Goal: Task Accomplishment & Management: Manage account settings

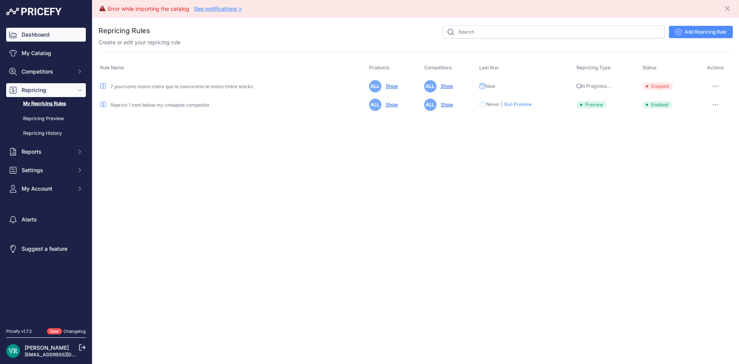
click at [45, 32] on link "Dashboard" at bounding box center [46, 35] width 80 height 14
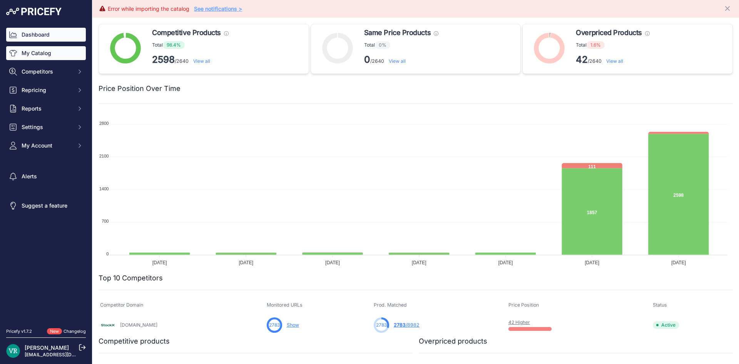
click at [52, 55] on link "My Catalog" at bounding box center [46, 53] width 80 height 14
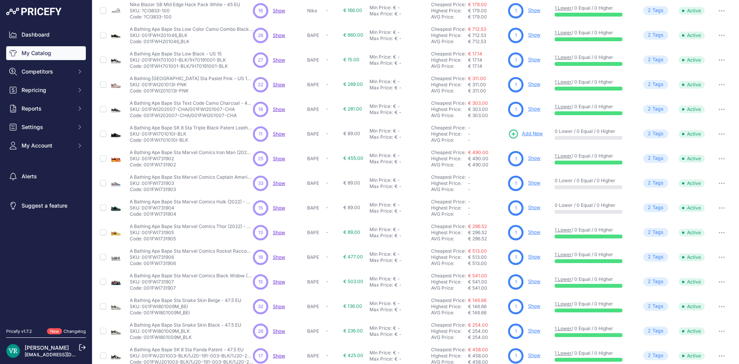
scroll to position [99, 0]
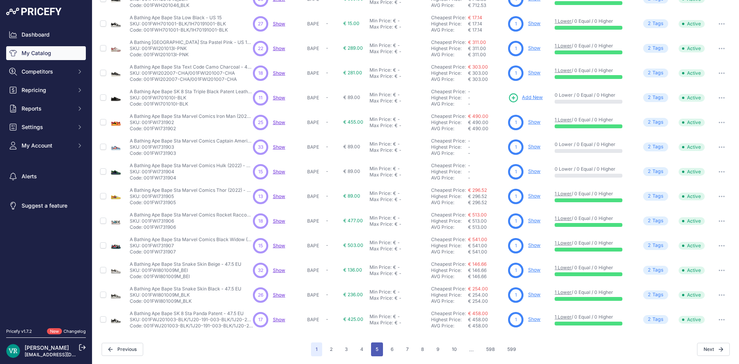
click at [376, 344] on button "5" at bounding box center [377, 349] width 12 height 14
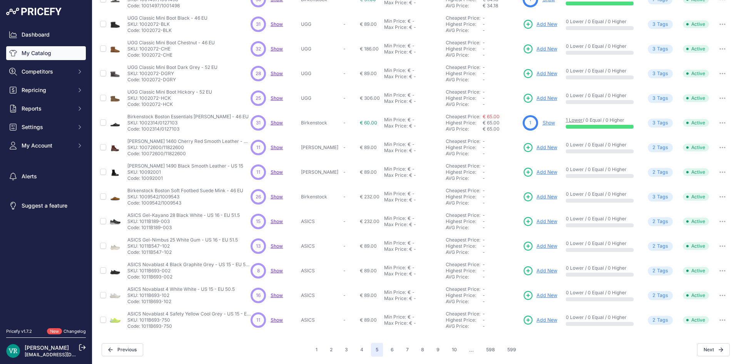
scroll to position [116, 0]
click at [383, 354] on div "1 2 3 4 5 6 7 ..." at bounding box center [416, 349] width 210 height 14
click at [386, 354] on button "6" at bounding box center [392, 349] width 12 height 14
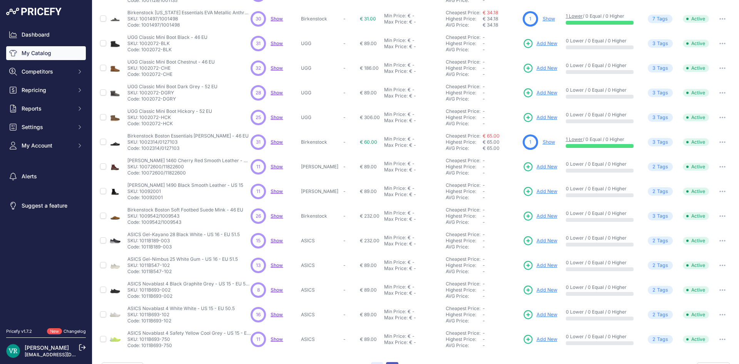
scroll to position [135, 0]
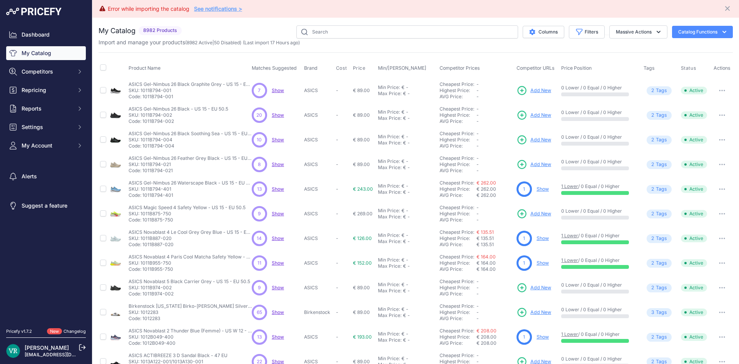
scroll to position [116, 0]
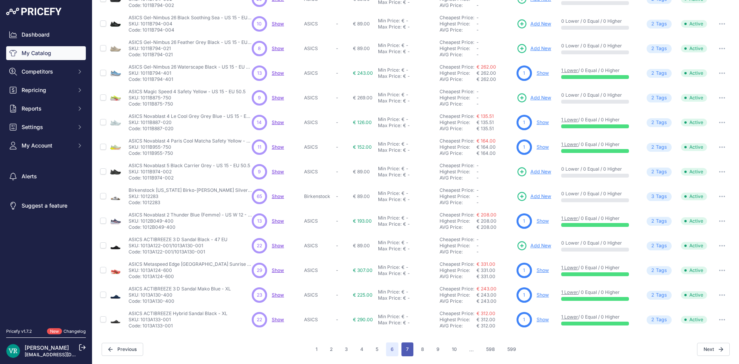
click at [409, 351] on button "7" at bounding box center [407, 349] width 12 height 14
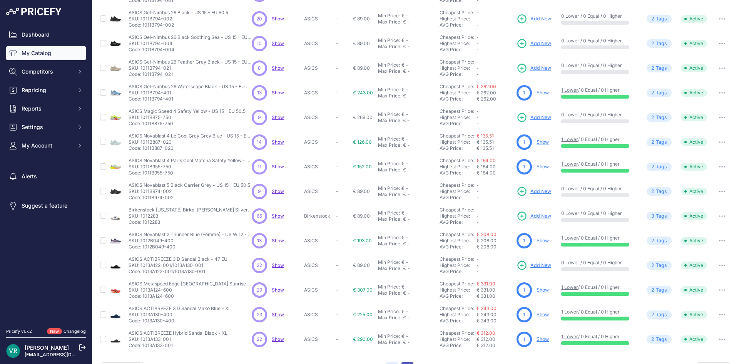
scroll to position [135, 0]
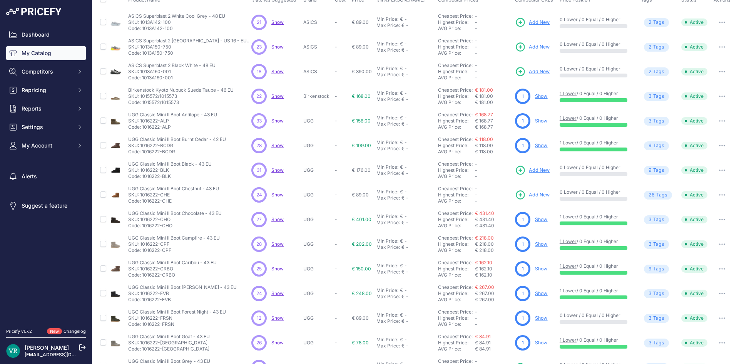
scroll to position [116, 0]
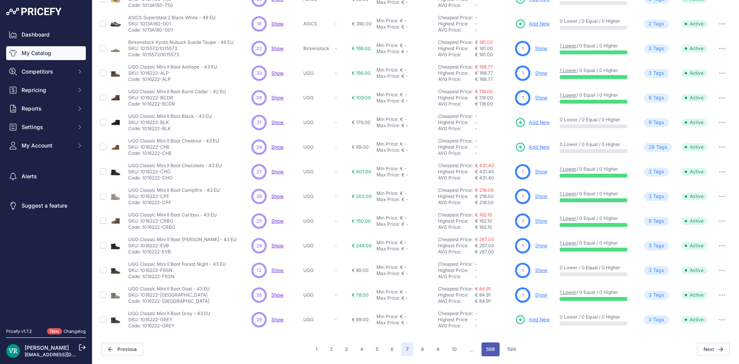
click at [481, 349] on button "598" at bounding box center [490, 349] width 18 height 14
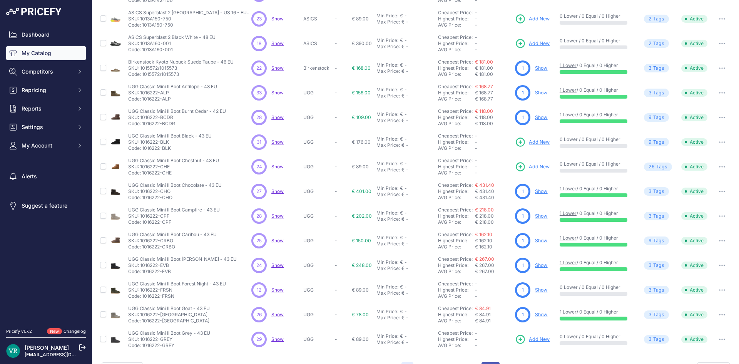
scroll to position [135, 0]
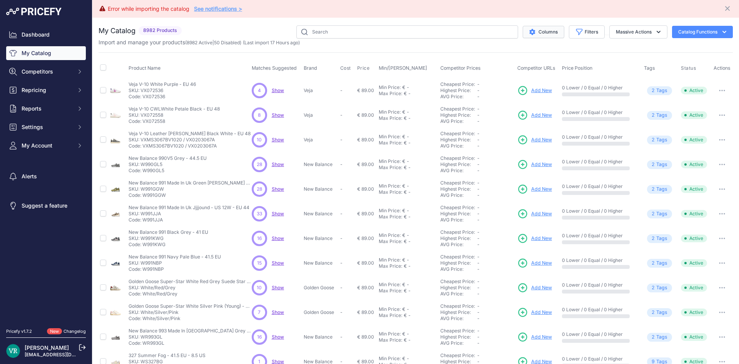
click at [530, 30] on button "Columns" at bounding box center [544, 32] width 42 height 12
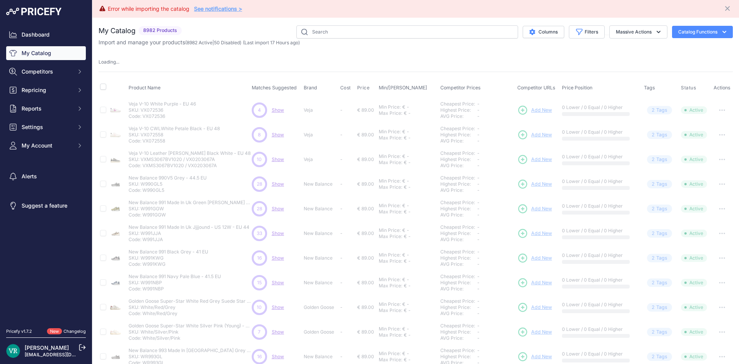
click at [526, 57] on div "My Catalog 8982 Products" at bounding box center [416, 258] width 634 height 466
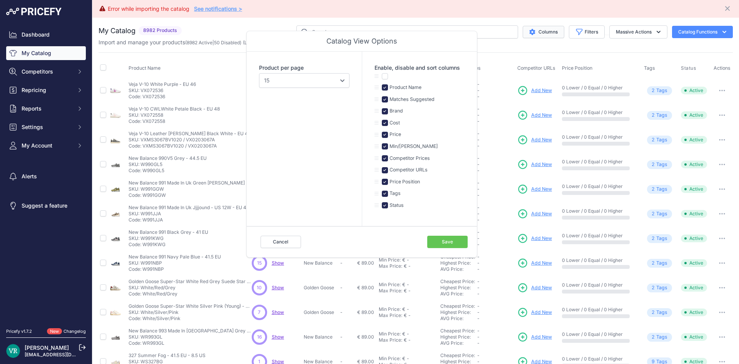
click at [529, 32] on icon "$type" at bounding box center [532, 32] width 6 height 6
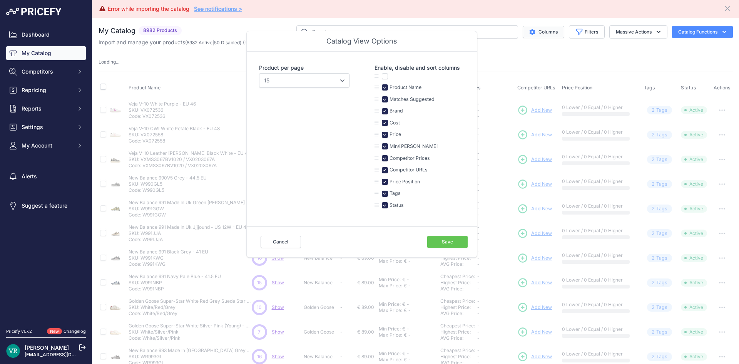
click at [529, 32] on icon "$type" at bounding box center [532, 32] width 6 height 6
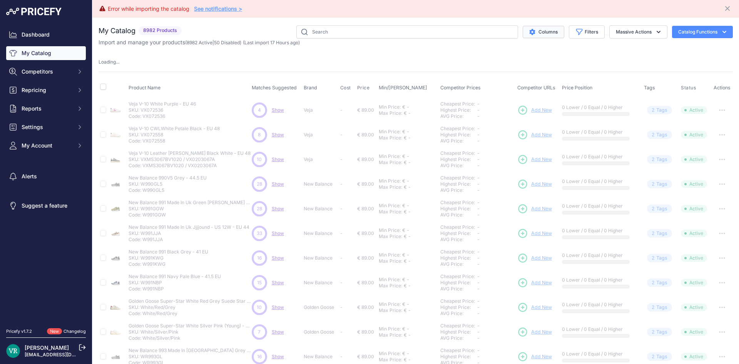
click at [536, 31] on button "Columns" at bounding box center [544, 32] width 42 height 12
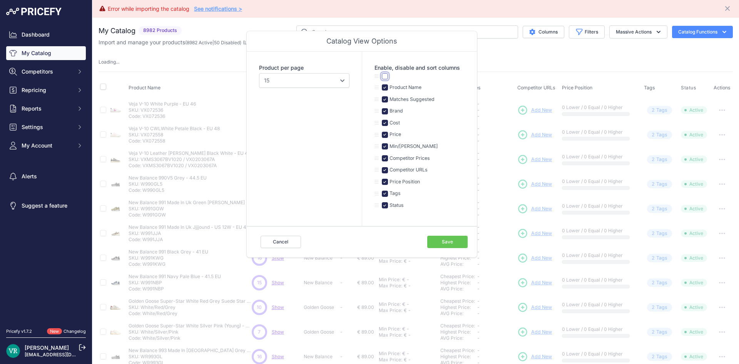
click at [385, 77] on input "checkbox" at bounding box center [385, 76] width 6 height 6
checkbox input "true"
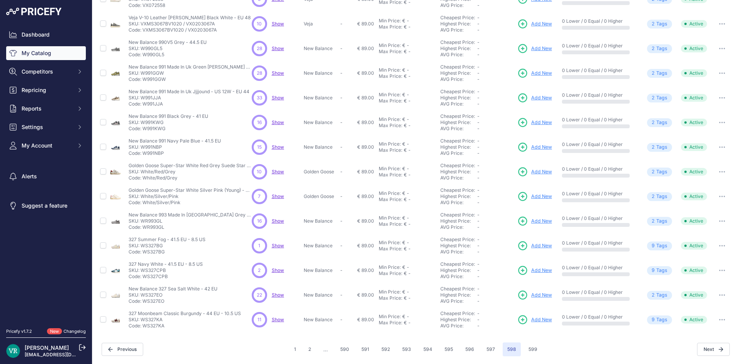
scroll to position [0, 0]
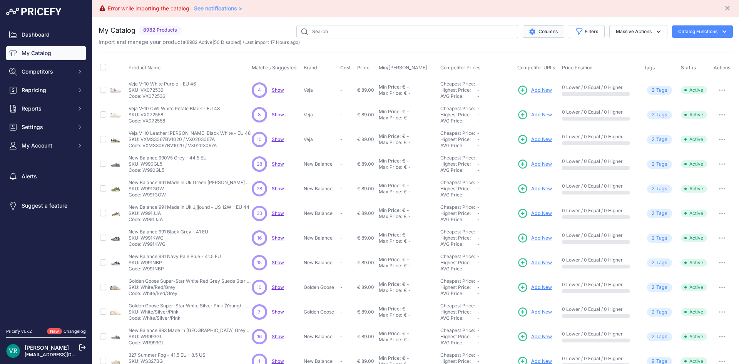
click at [541, 31] on button "Columns" at bounding box center [544, 31] width 42 height 12
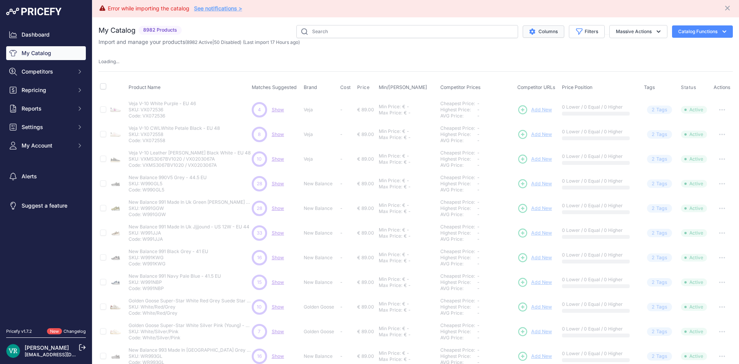
click at [529, 30] on icon "$type" at bounding box center [532, 31] width 6 height 6
click at [574, 27] on button "Filters" at bounding box center [587, 31] width 36 height 13
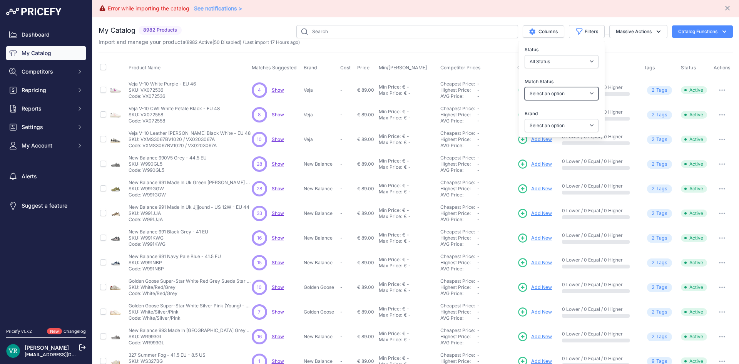
click at [560, 96] on select "Select an option Matched Unmatched" at bounding box center [562, 93] width 74 height 13
select select "0"
click at [525, 87] on select "Select an option Matched Unmatched" at bounding box center [562, 93] width 74 height 13
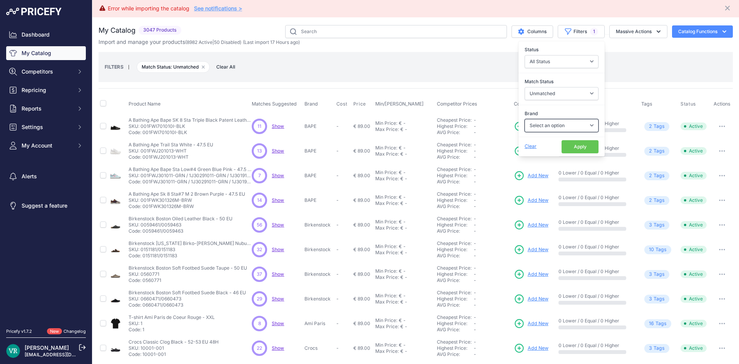
click at [551, 125] on select "Select an option Adidas Air Jordan Alexander McQueen Ami Paris ASICS Attention …" at bounding box center [562, 125] width 74 height 13
click at [573, 149] on button "Apply" at bounding box center [579, 146] width 37 height 13
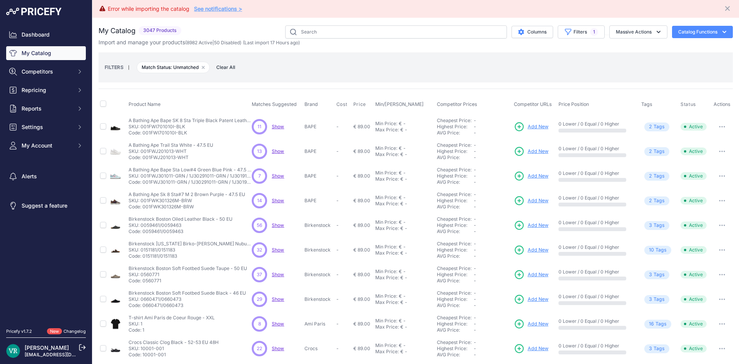
click at [274, 246] on div "32 32 Show Discovering..." at bounding box center [277, 249] width 50 height 15
click at [279, 126] on span "Show" at bounding box center [278, 127] width 12 height 6
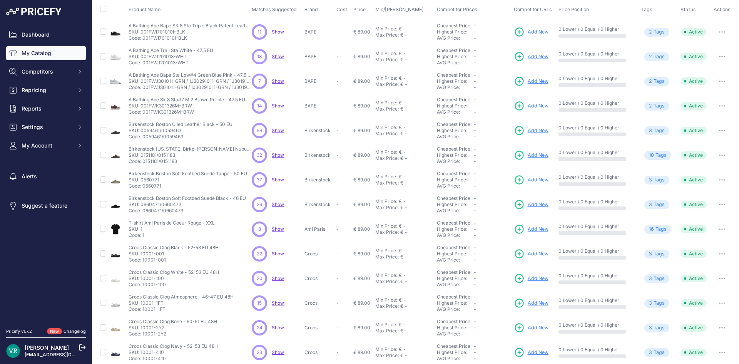
scroll to position [152, 0]
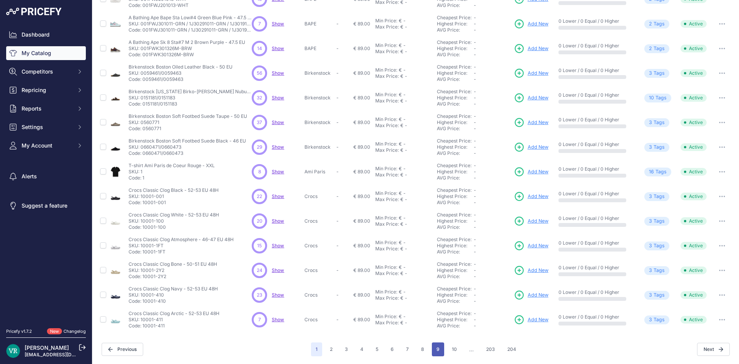
click at [437, 344] on button "9" at bounding box center [438, 349] width 12 height 14
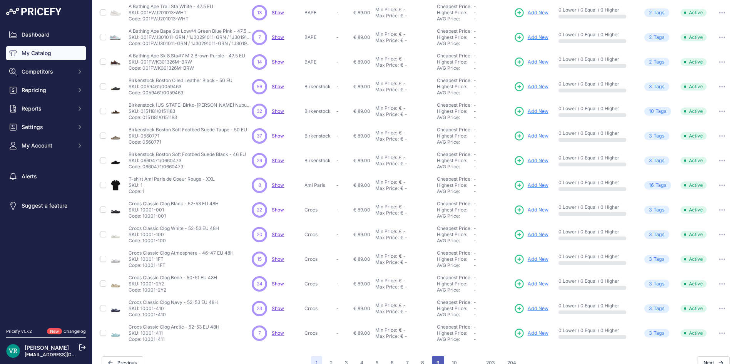
scroll to position [165, 0]
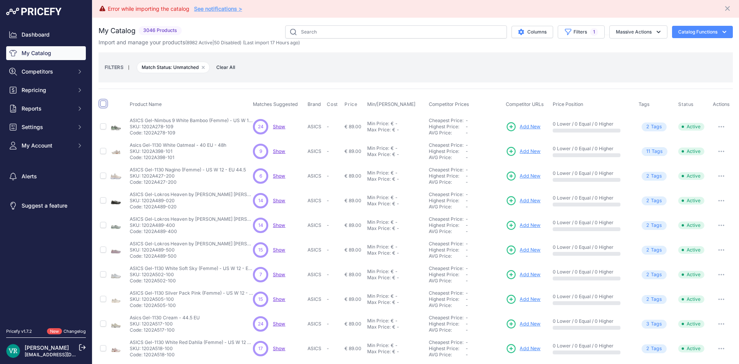
click at [102, 103] on input "checkbox" at bounding box center [103, 103] width 6 height 6
checkbox input "true"
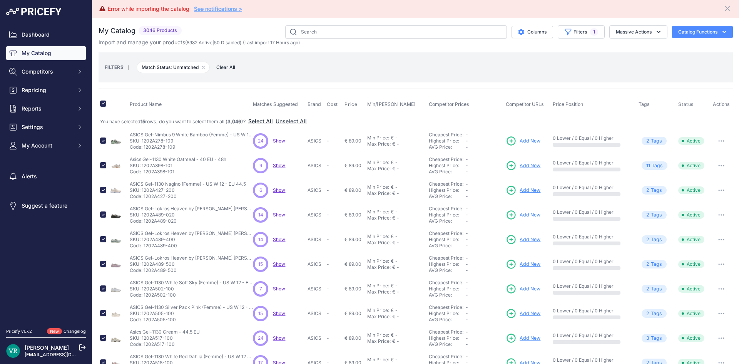
click at [273, 122] on button "Select All" at bounding box center [260, 121] width 25 height 8
click at [648, 31] on button "Massive Actions" at bounding box center [638, 31] width 58 height 13
click at [696, 70] on div "FILTERS | Match Status: Unmatched Remove filter option Clear All" at bounding box center [416, 67] width 622 height 21
click at [706, 32] on button "Catalog Functions" at bounding box center [702, 32] width 61 height 12
click at [707, 33] on button "Catalog Functions" at bounding box center [702, 32] width 61 height 12
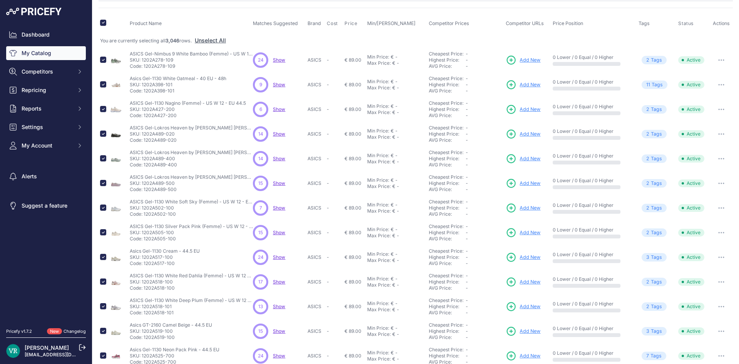
scroll to position [166, 0]
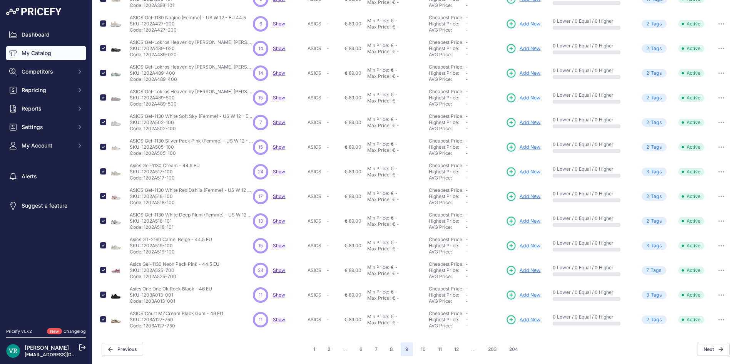
click at [274, 247] on span "Show" at bounding box center [279, 245] width 12 height 6
click at [490, 349] on button "203" at bounding box center [492, 349] width 18 height 14
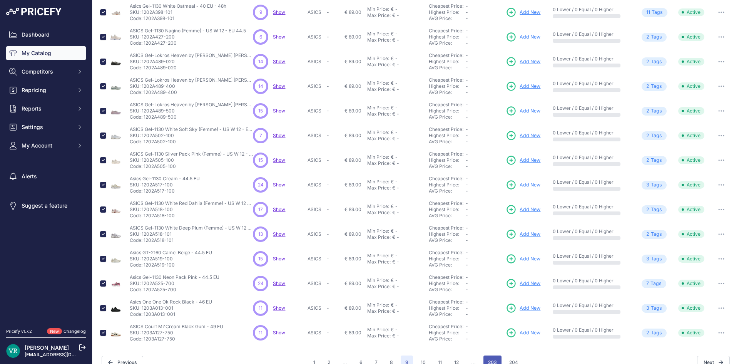
scroll to position [179, 0]
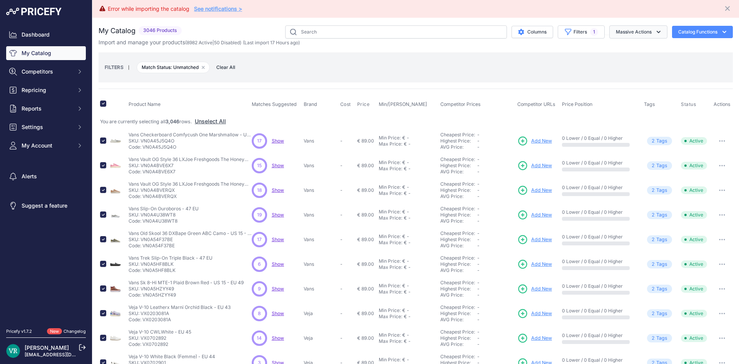
click at [634, 29] on button "Massive Actions" at bounding box center [638, 31] width 58 height 13
click at [620, 48] on span "Enable" at bounding box center [620, 50] width 17 height 7
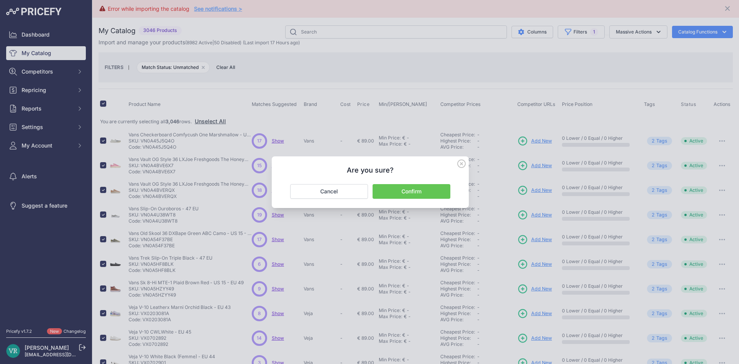
click at [409, 192] on button "Confirm" at bounding box center [412, 191] width 78 height 15
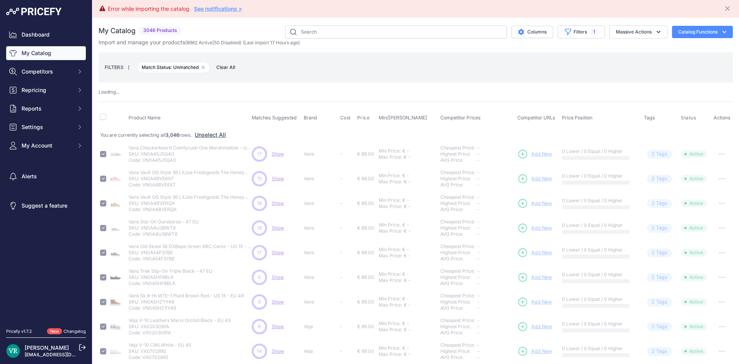
checkbox input "false"
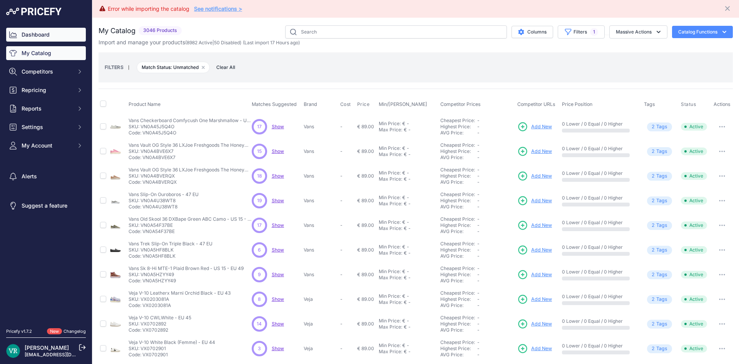
click at [44, 35] on link "Dashboard" at bounding box center [46, 35] width 80 height 14
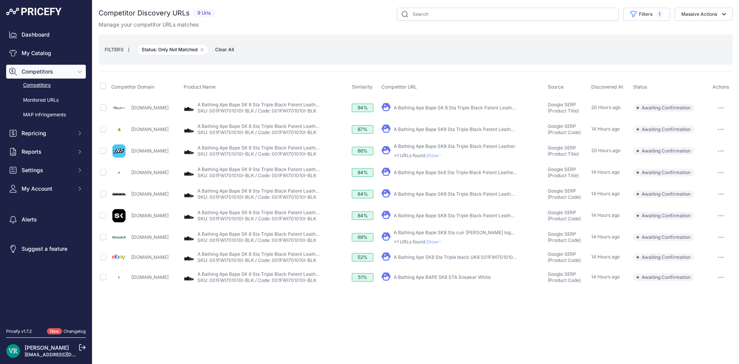
click at [320, 316] on div "Close You are not connected to the internet." at bounding box center [415, 182] width 646 height 364
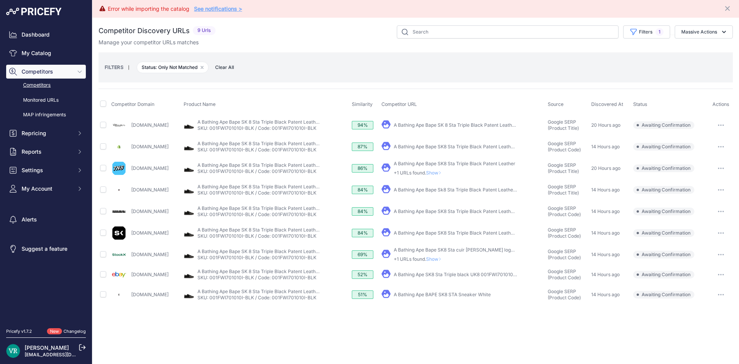
click at [718, 253] on button "button" at bounding box center [720, 254] width 15 height 11
click at [704, 271] on button "Confirm match" at bounding box center [699, 270] width 63 height 12
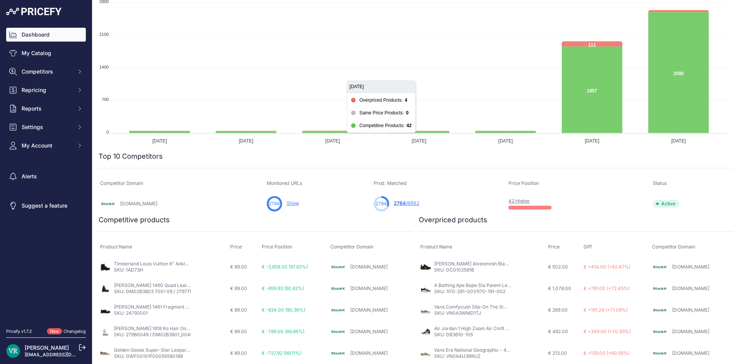
scroll to position [212, 0]
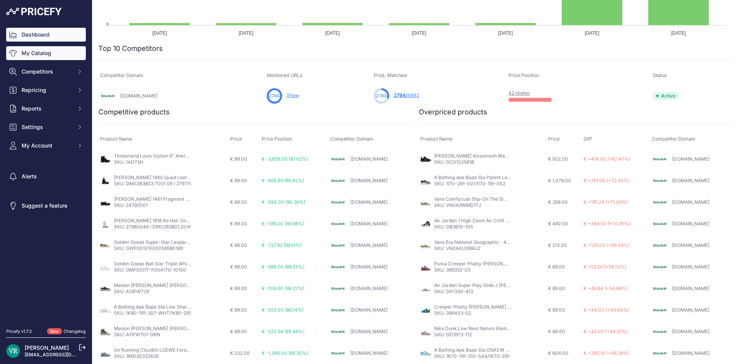
click at [59, 54] on link "My Catalog" at bounding box center [46, 53] width 80 height 14
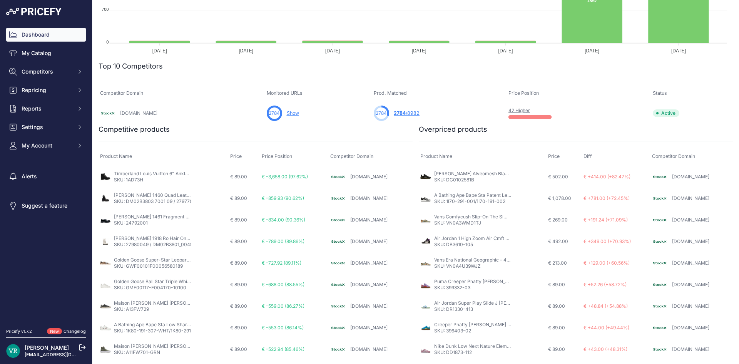
scroll to position [229, 0]
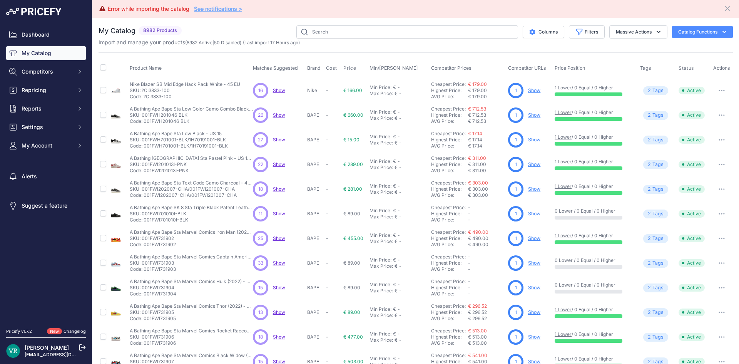
click at [275, 212] on span "Show" at bounding box center [279, 213] width 12 height 6
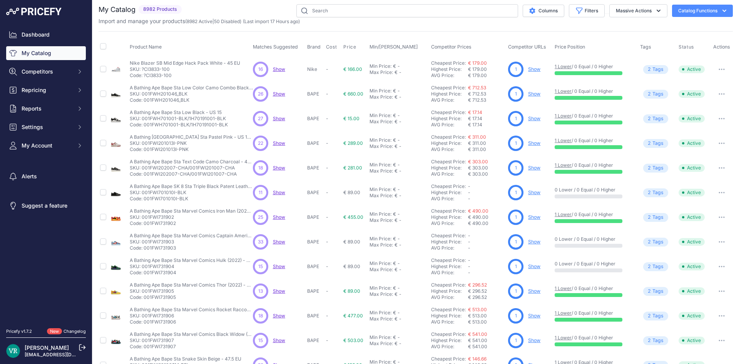
scroll to position [22, 0]
click at [35, 81] on div "Dashboard My Catalog Competitors Competitors Monitored URLs MAP infringements R…" at bounding box center [46, 90] width 80 height 125
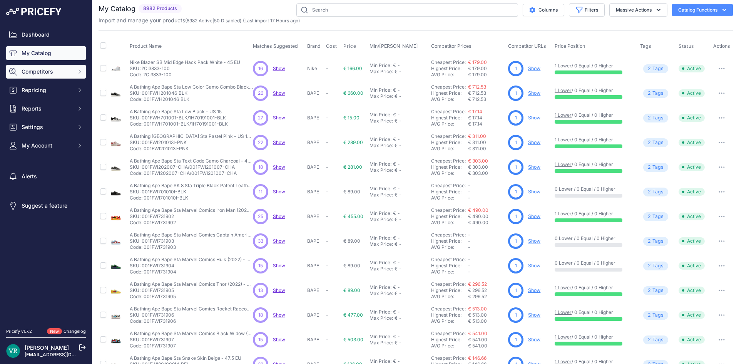
click at [39, 72] on span "Competitors" at bounding box center [47, 72] width 50 height 8
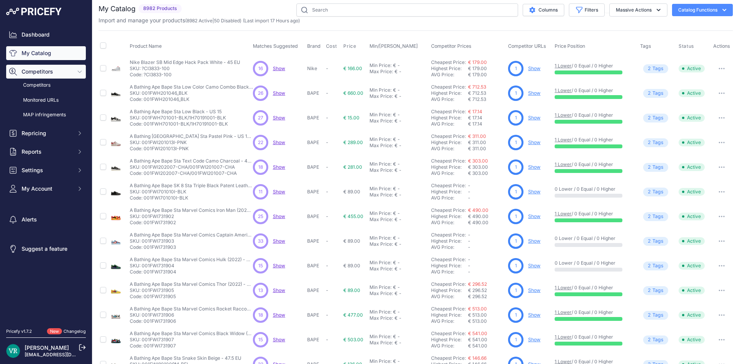
click at [48, 77] on button "Competitors" at bounding box center [46, 72] width 80 height 14
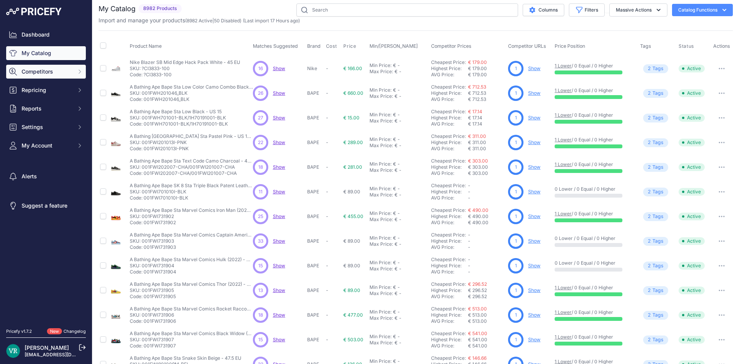
click at [40, 75] on span "Competitors" at bounding box center [47, 72] width 50 height 8
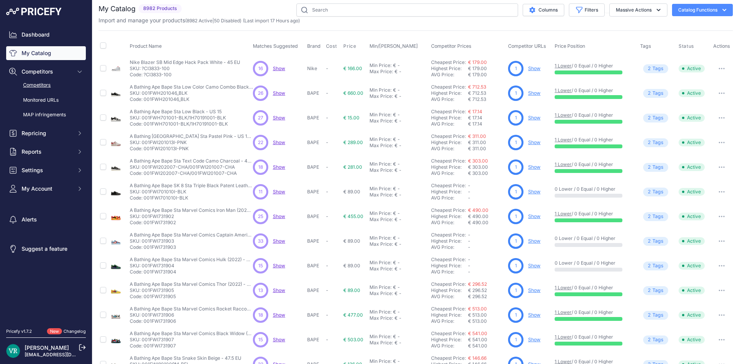
click at [37, 84] on link "Competitors" at bounding box center [46, 85] width 80 height 13
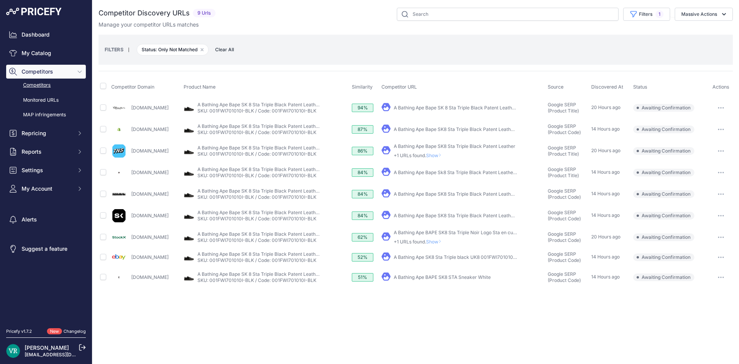
click at [722, 234] on button "button" at bounding box center [720, 237] width 15 height 11
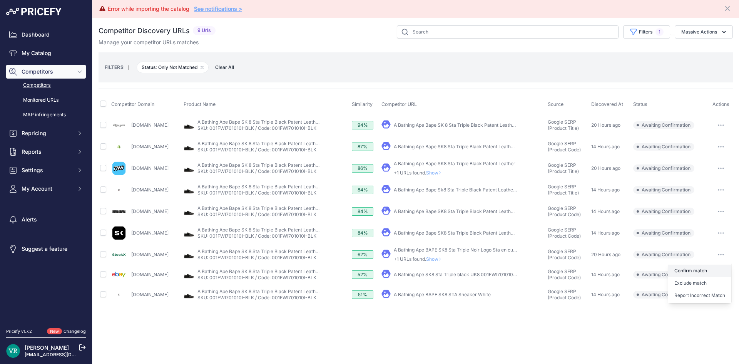
click at [694, 271] on button "Confirm match" at bounding box center [699, 270] width 63 height 12
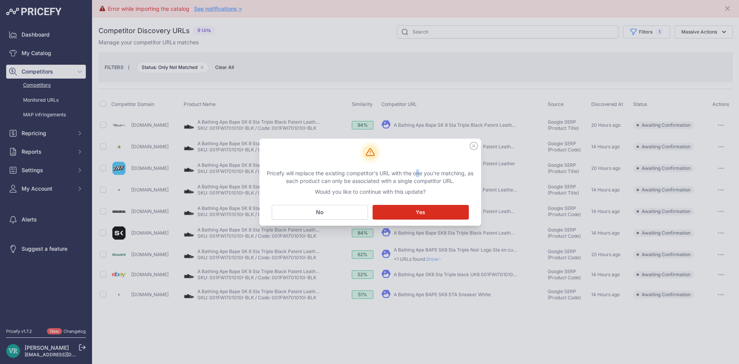
click at [315, 170] on p "Pricefy will replace the existing competitor's URL with the one you're matching…" at bounding box center [369, 176] width 215 height 15
drag, startPoint x: 433, startPoint y: 191, endPoint x: 262, endPoint y: 173, distance: 172.2
click at [262, 173] on div "Pricefy will replace the existing competitor's URL with the one you're matching…" at bounding box center [369, 182] width 215 height 26
click at [499, 42] on div at bounding box center [369, 182] width 739 height 364
click at [439, 207] on button "Matching... Yes" at bounding box center [421, 212] width 96 height 15
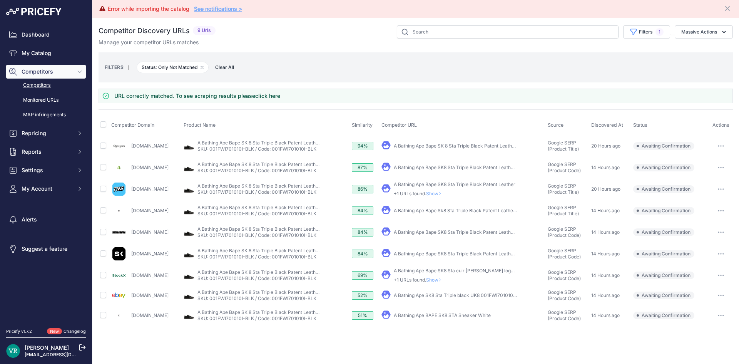
click at [444, 279] on span "Show" at bounding box center [435, 280] width 18 height 6
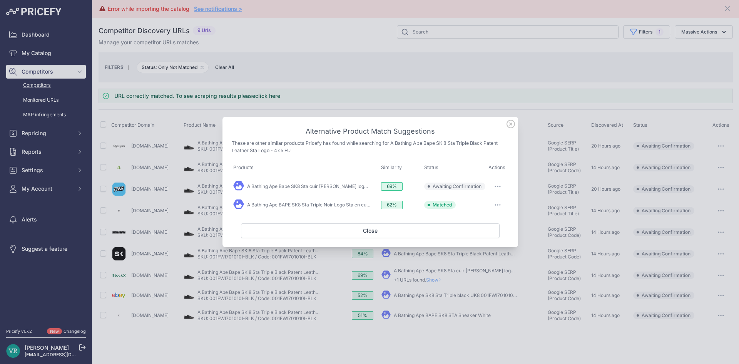
click at [331, 202] on link "A Bathing Ape BAPE SK8 Sta Triple Noir Logo Sta en cuir ..." at bounding box center [310, 205] width 127 height 6
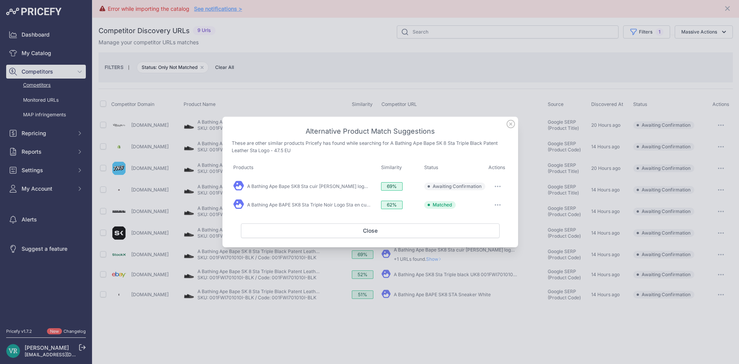
click at [509, 122] on icon at bounding box center [510, 124] width 8 height 8
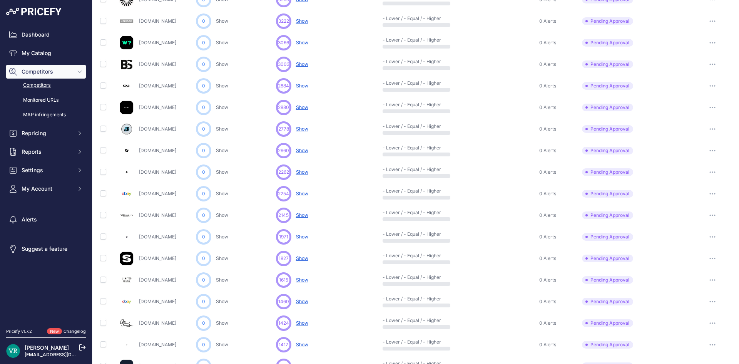
scroll to position [285, 0]
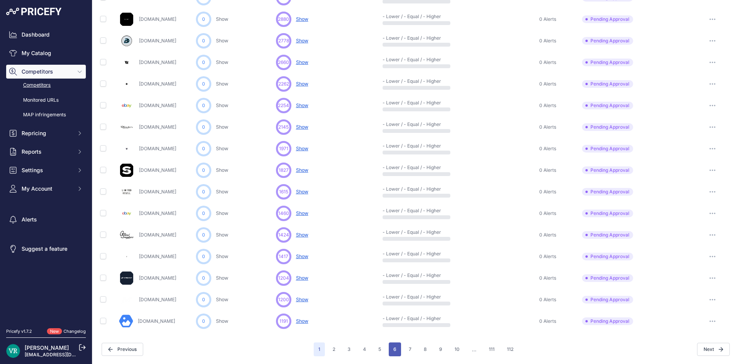
click at [393, 345] on button "6" at bounding box center [395, 349] width 12 height 14
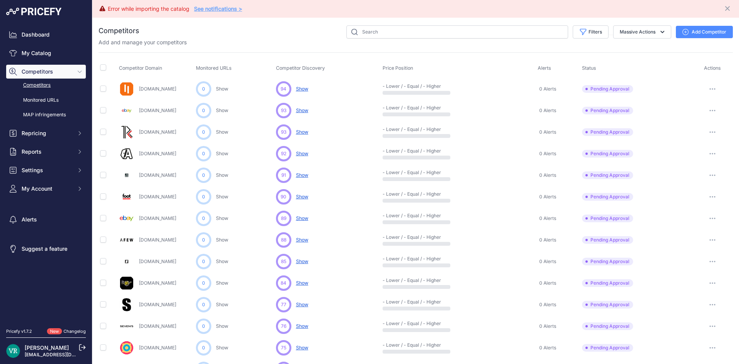
scroll to position [285, 0]
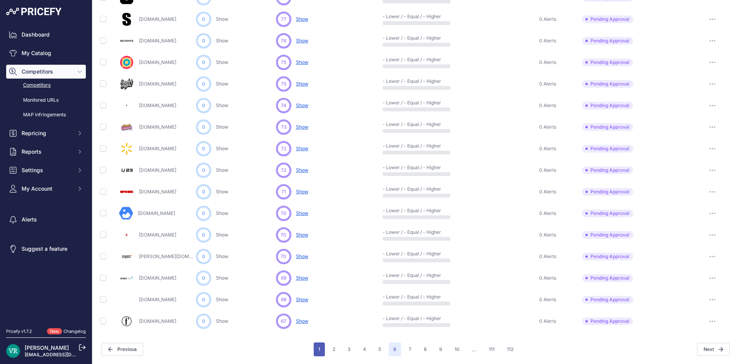
click at [319, 349] on button "1" at bounding box center [319, 349] width 11 height 14
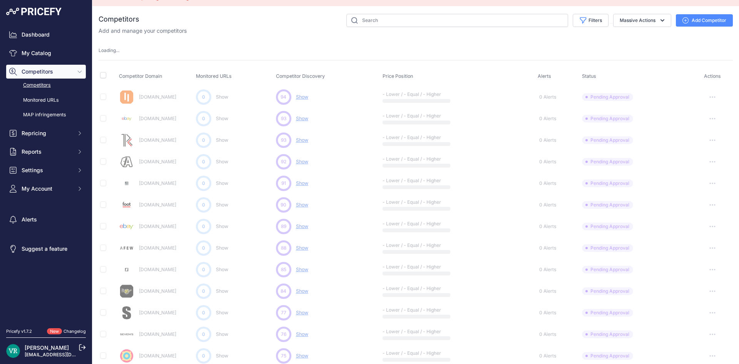
scroll to position [0, 0]
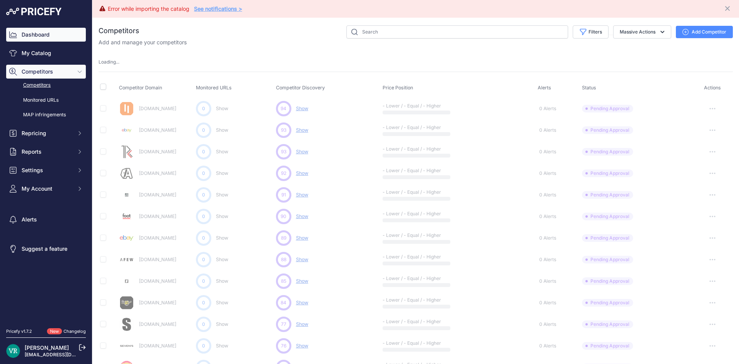
click at [67, 35] on link "Dashboard" at bounding box center [46, 35] width 80 height 14
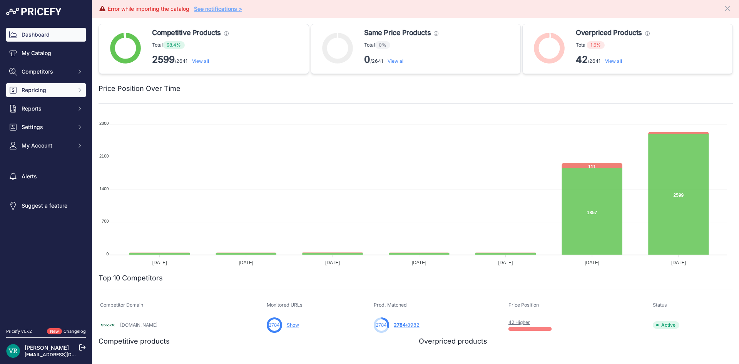
click at [32, 86] on button "Repricing" at bounding box center [46, 90] width 80 height 14
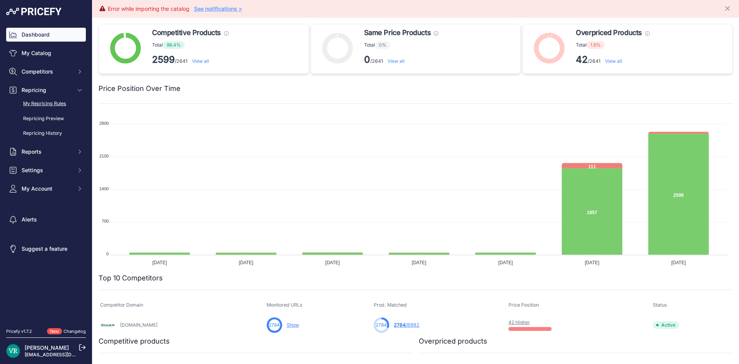
click at [50, 104] on link "My Repricing Rules" at bounding box center [46, 103] width 80 height 13
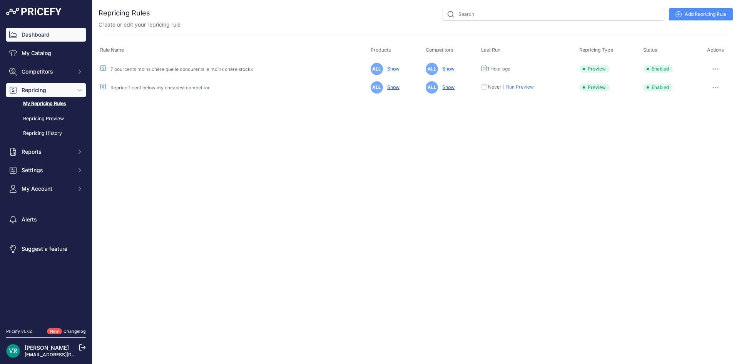
click at [42, 37] on link "Dashboard" at bounding box center [46, 35] width 80 height 14
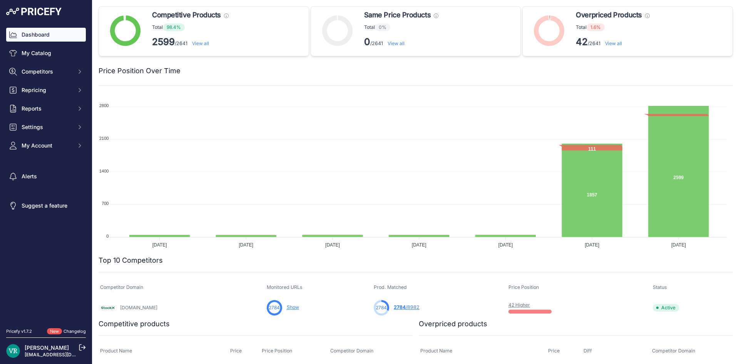
click at [508, 305] on link "42 Higher" at bounding box center [519, 305] width 22 height 6
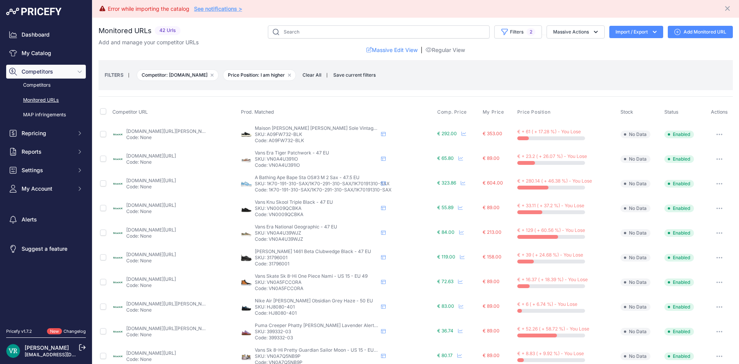
click at [106, 110] on th at bounding box center [105, 112] width 12 height 19
click at [103, 112] on input "checkbox" at bounding box center [103, 111] width 6 height 6
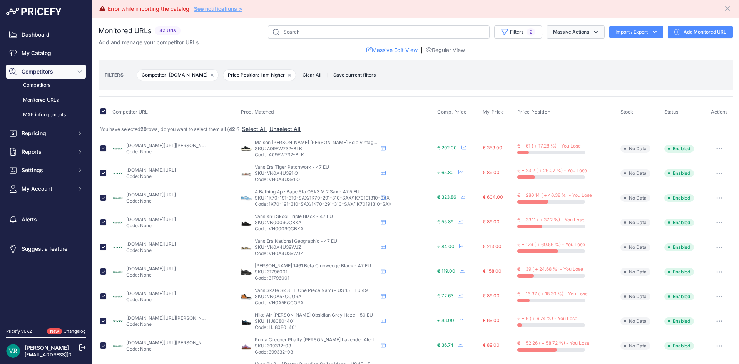
click at [560, 31] on button "Massive Actions" at bounding box center [575, 31] width 58 height 13
click at [714, 144] on button "button" at bounding box center [719, 148] width 15 height 11
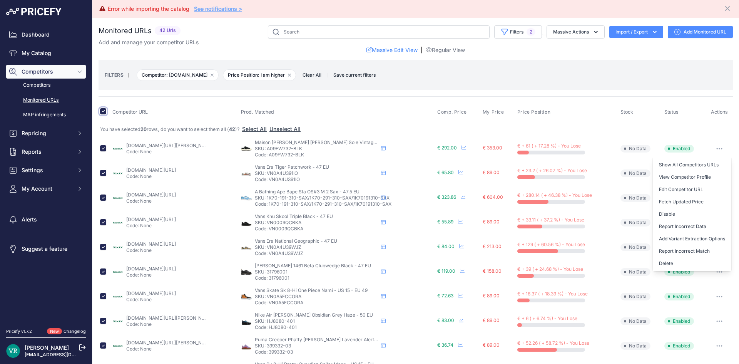
click at [103, 113] on input "checkbox" at bounding box center [103, 111] width 6 height 6
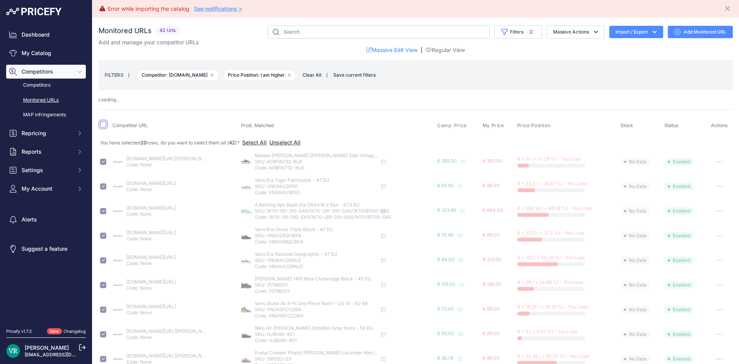
click at [105, 124] on input "checkbox" at bounding box center [103, 124] width 6 height 6
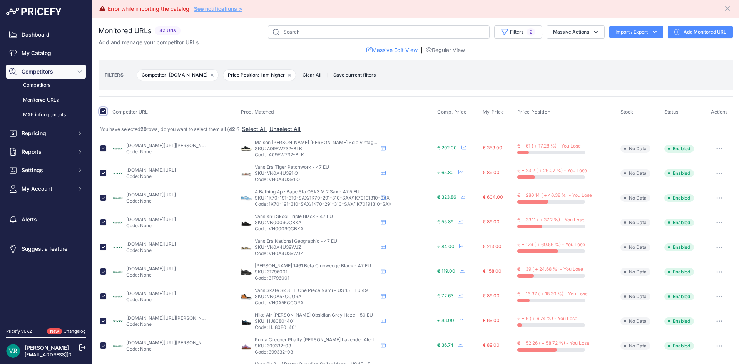
click at [101, 111] on input "checkbox" at bounding box center [103, 111] width 6 height 6
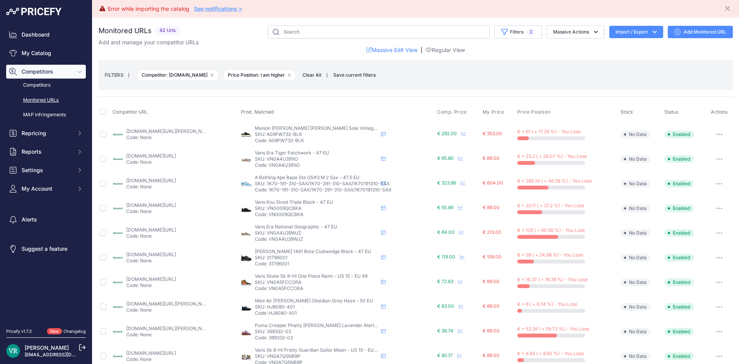
click at [712, 132] on button "button" at bounding box center [719, 134] width 15 height 11
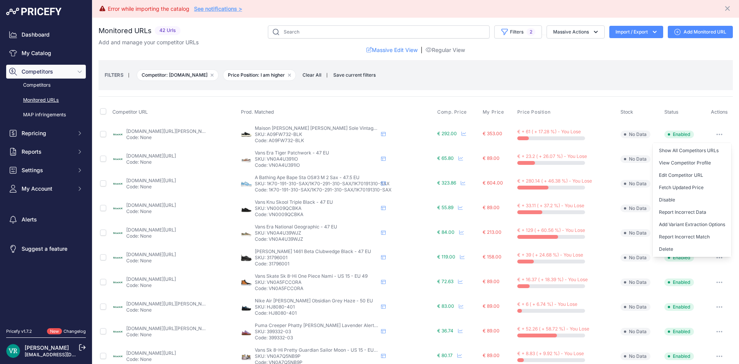
click at [671, 224] on button "Add Variant Extraction Options" at bounding box center [692, 224] width 79 height 12
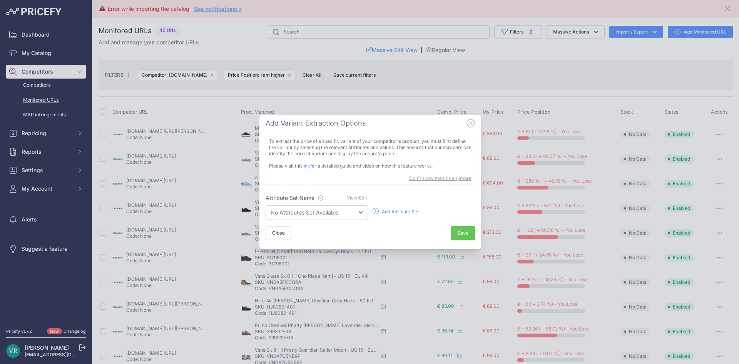
click at [319, 204] on div "No Attributes Set Available" at bounding box center [317, 212] width 102 height 16
click at [331, 213] on select "No Attributes Set Available" at bounding box center [317, 212] width 102 height 15
click at [389, 211] on div "Add Attribute Set" at bounding box center [400, 212] width 37 height 6
click at [476, 120] on div "Add Variant Extraction Options" at bounding box center [369, 123] width 215 height 11
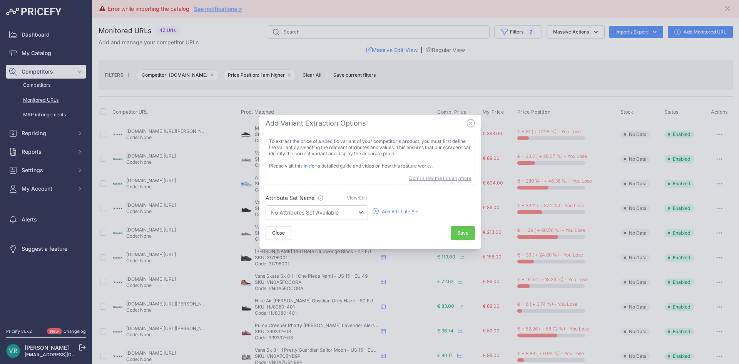
click at [468, 122] on icon at bounding box center [470, 123] width 8 height 8
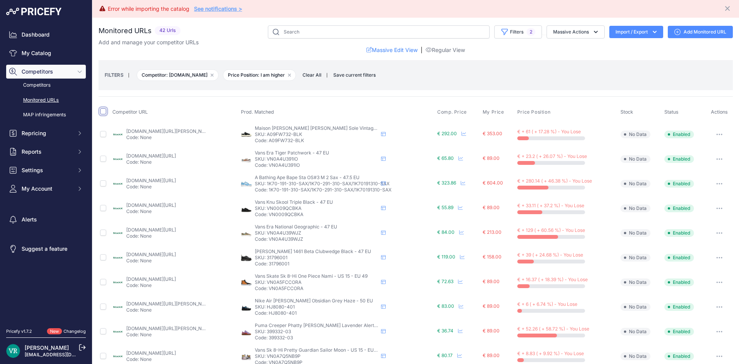
click at [104, 110] on input "checkbox" at bounding box center [103, 111] width 6 height 6
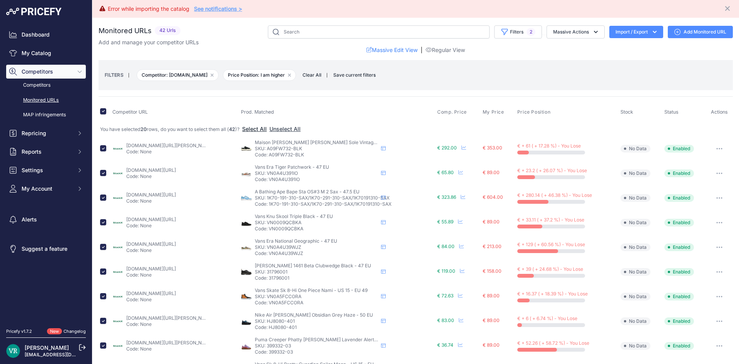
click at [265, 129] on button "Select All" at bounding box center [254, 129] width 25 height 8
click at [551, 28] on button "Massive Actions" at bounding box center [575, 31] width 58 height 13
click at [556, 48] on span "Enable" at bounding box center [557, 50] width 17 height 7
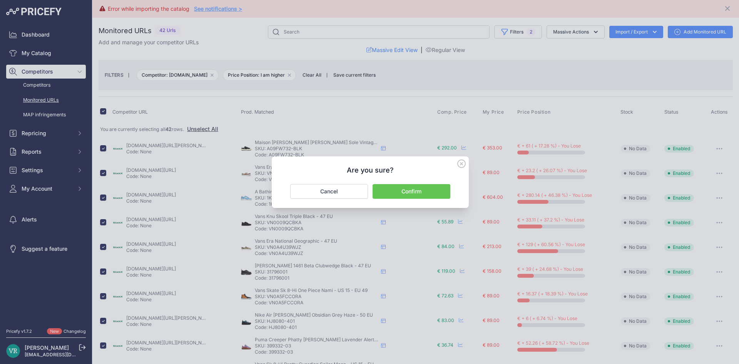
click at [416, 194] on button "Confirm" at bounding box center [412, 191] width 78 height 15
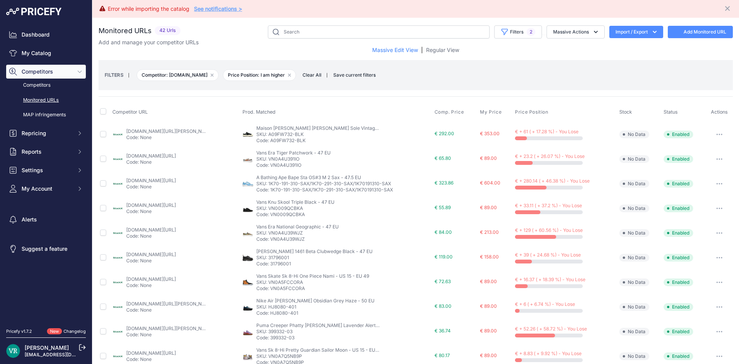
checkbox input "false"
